Goal: Contribute content: Contribute content

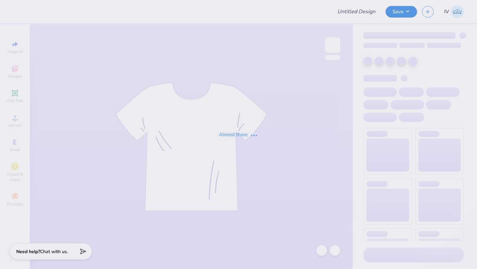
type input "Bid day tanks for Delta Zeta"
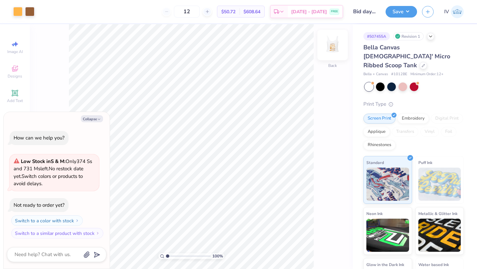
click at [332, 44] on img at bounding box center [332, 45] width 26 height 26
click at [332, 44] on img at bounding box center [332, 44] width 13 height 13
click at [337, 45] on img at bounding box center [332, 45] width 26 height 26
click at [331, 46] on img at bounding box center [332, 45] width 26 height 26
type textarea "x"
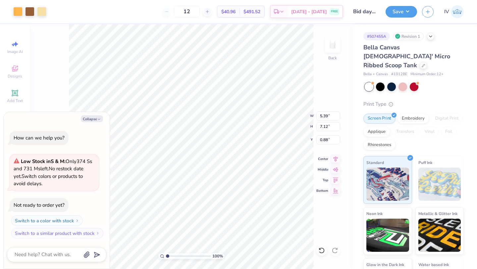
type input "2.00"
type textarea "x"
type input "5.57"
type input "7.36"
click at [334, 159] on icon at bounding box center [335, 158] width 9 height 8
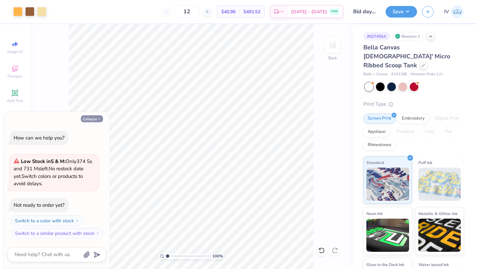
click at [91, 117] on button "Collapse" at bounding box center [92, 118] width 22 height 7
type textarea "x"
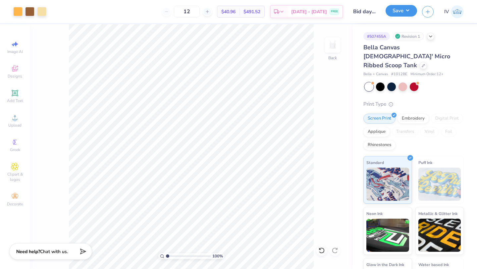
click at [390, 12] on button "Save" at bounding box center [400, 11] width 31 height 12
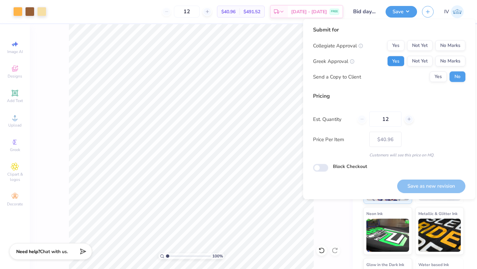
click at [399, 62] on button "Yes" at bounding box center [395, 61] width 17 height 11
click at [459, 46] on button "No Marks" at bounding box center [450, 45] width 30 height 11
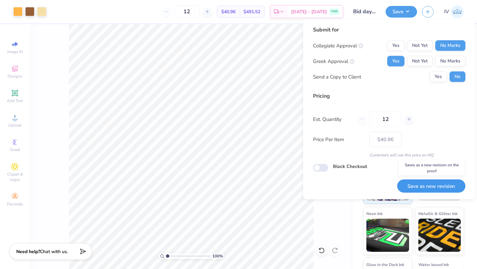
click at [427, 183] on button "Save as new revision" at bounding box center [431, 186] width 68 height 14
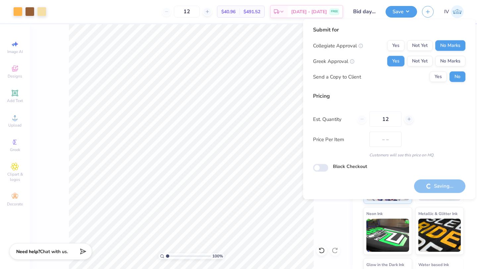
type input "$40.96"
